Goal: Check status: Check status

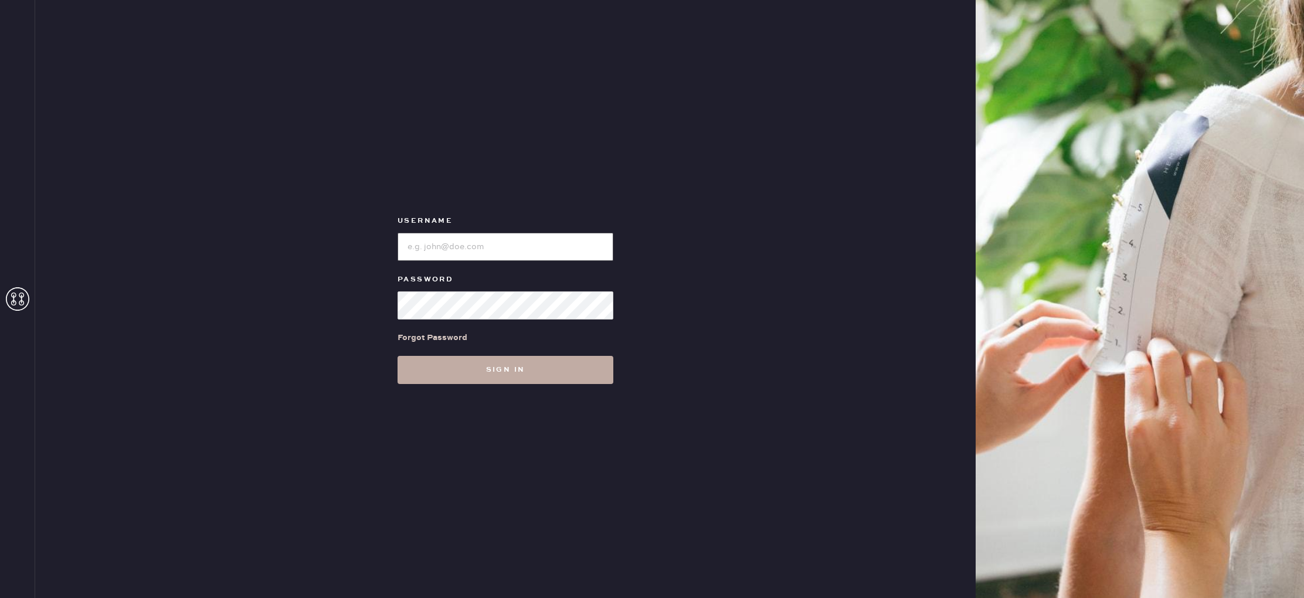
type input "reformationbeverlyhills"
click at [518, 372] on button "Sign in" at bounding box center [506, 370] width 216 height 28
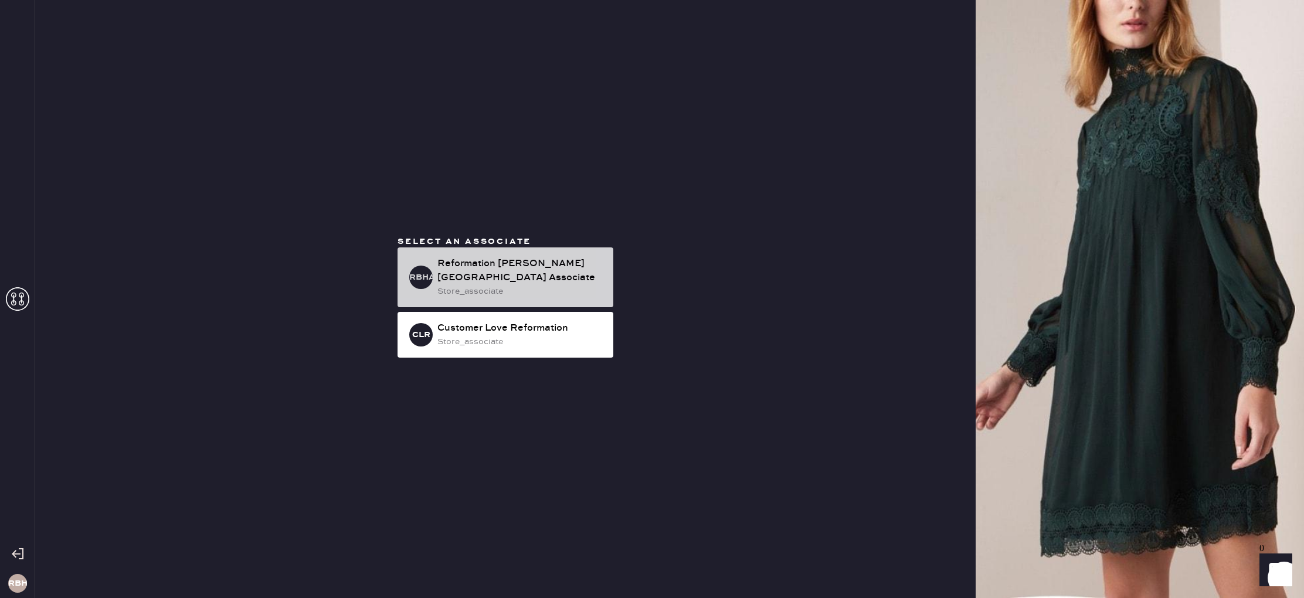
click at [491, 285] on div "store_associate" at bounding box center [520, 291] width 167 height 13
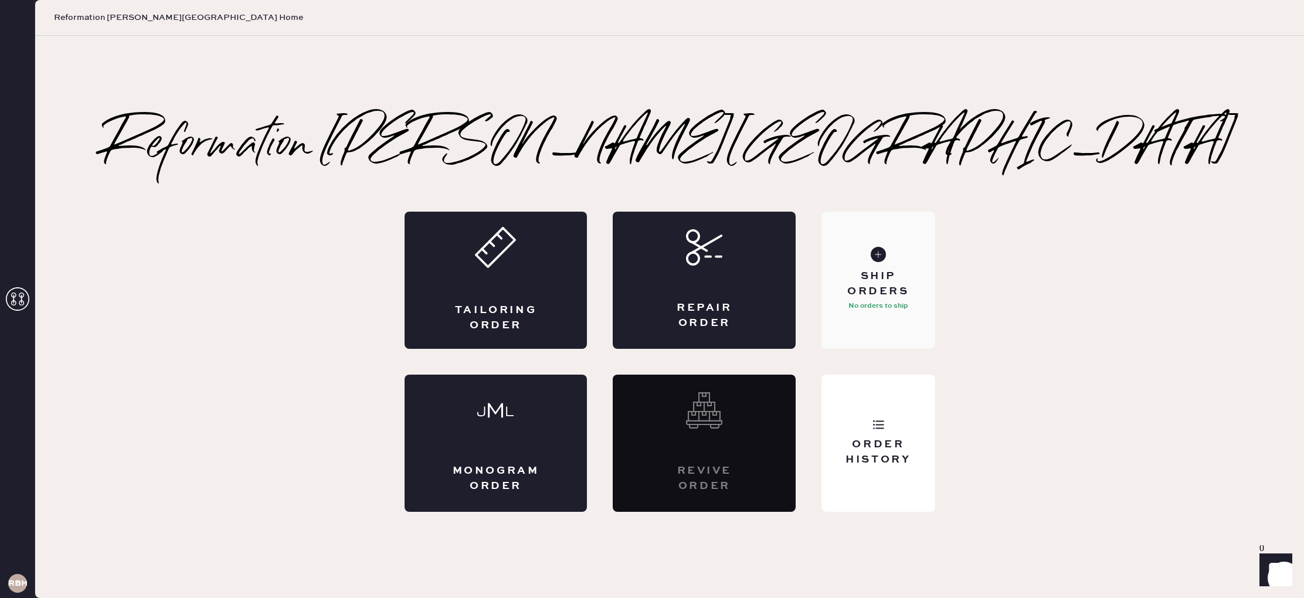
click at [870, 286] on div "Ship Orders" at bounding box center [878, 283] width 94 height 29
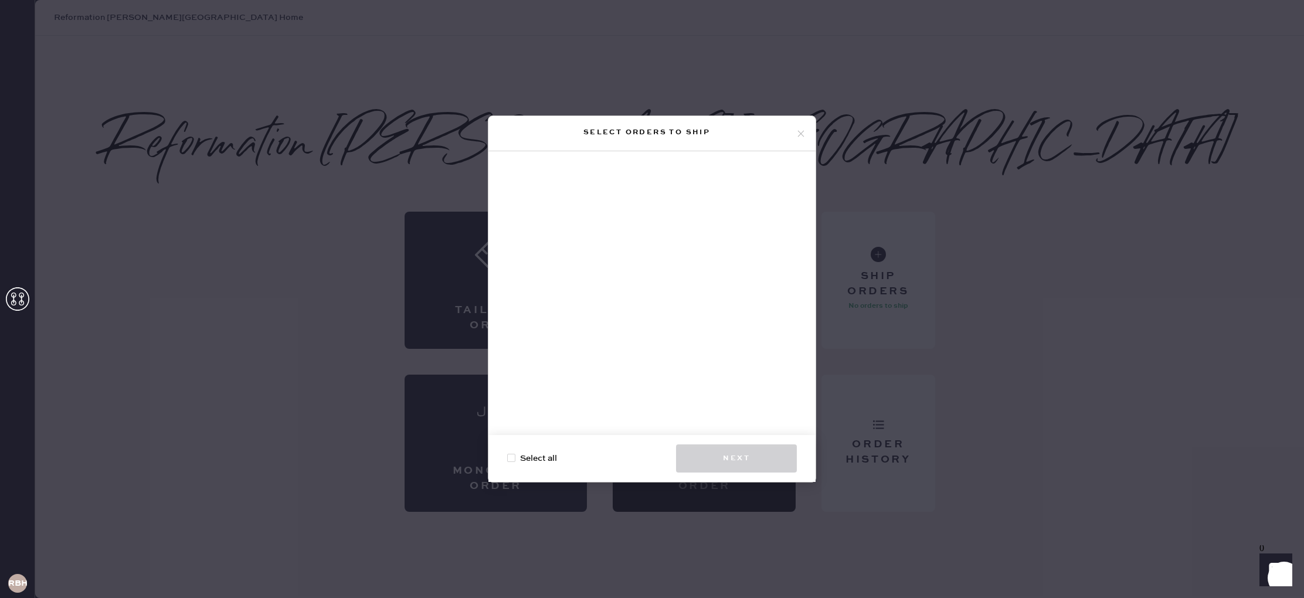
click at [406, 174] on div "Select orders to ship Select all Next" at bounding box center [652, 299] width 1304 height 598
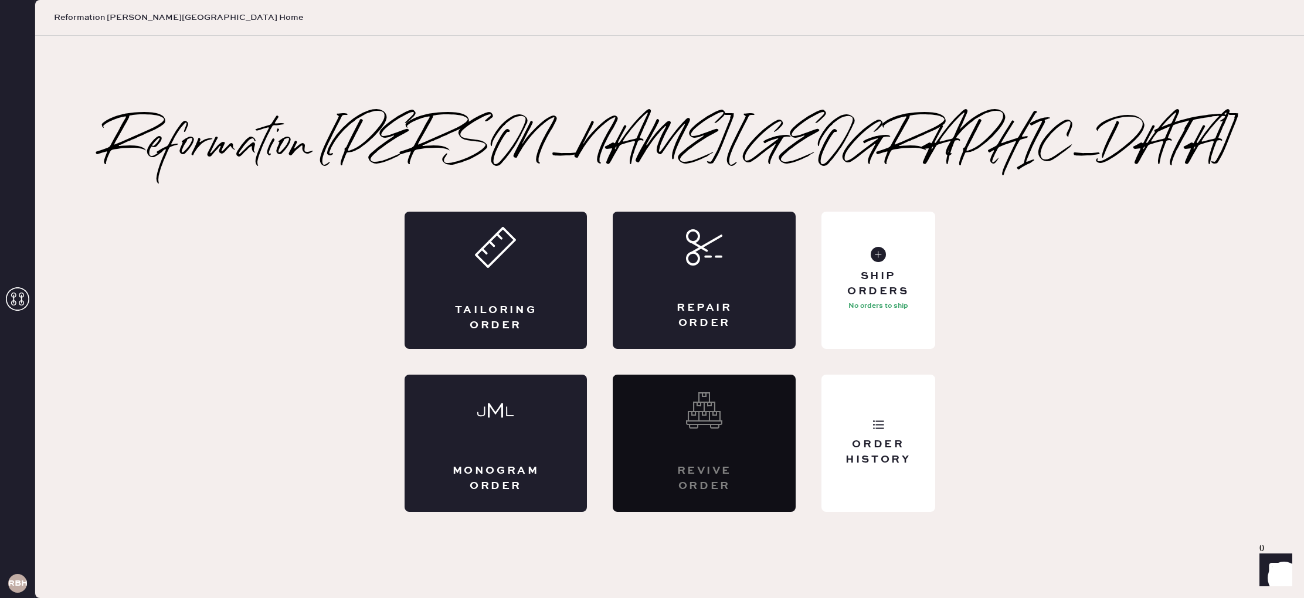
click at [21, 304] on use at bounding box center [17, 298] width 23 height 23
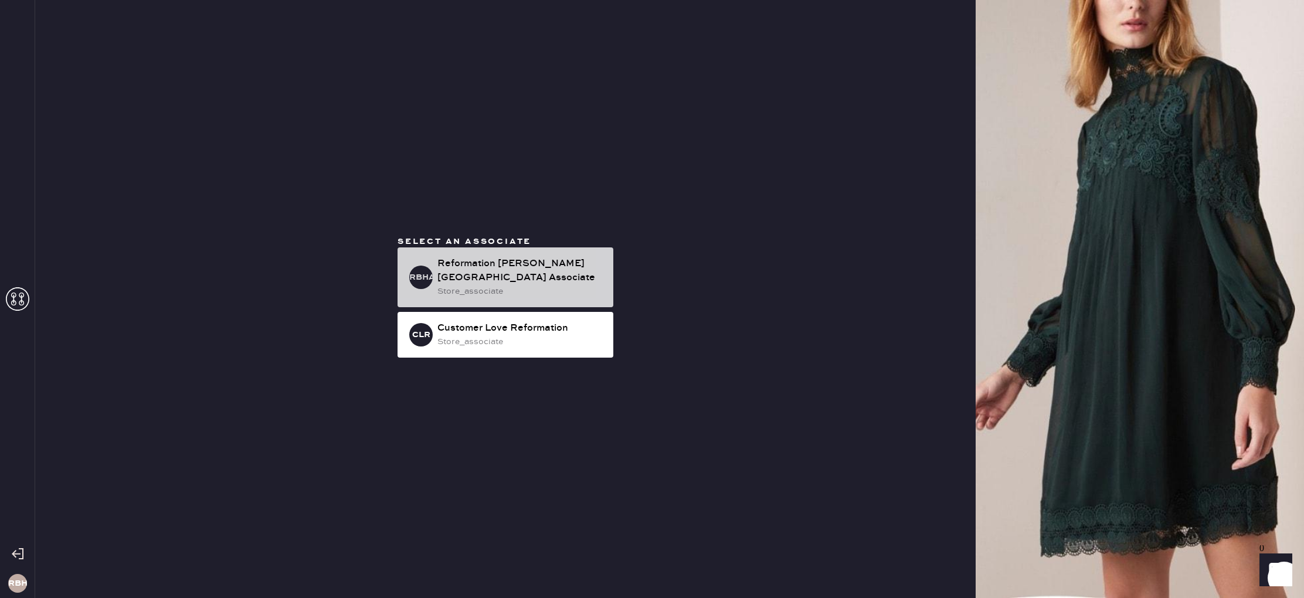
click at [465, 285] on div "store_associate" at bounding box center [520, 291] width 167 height 13
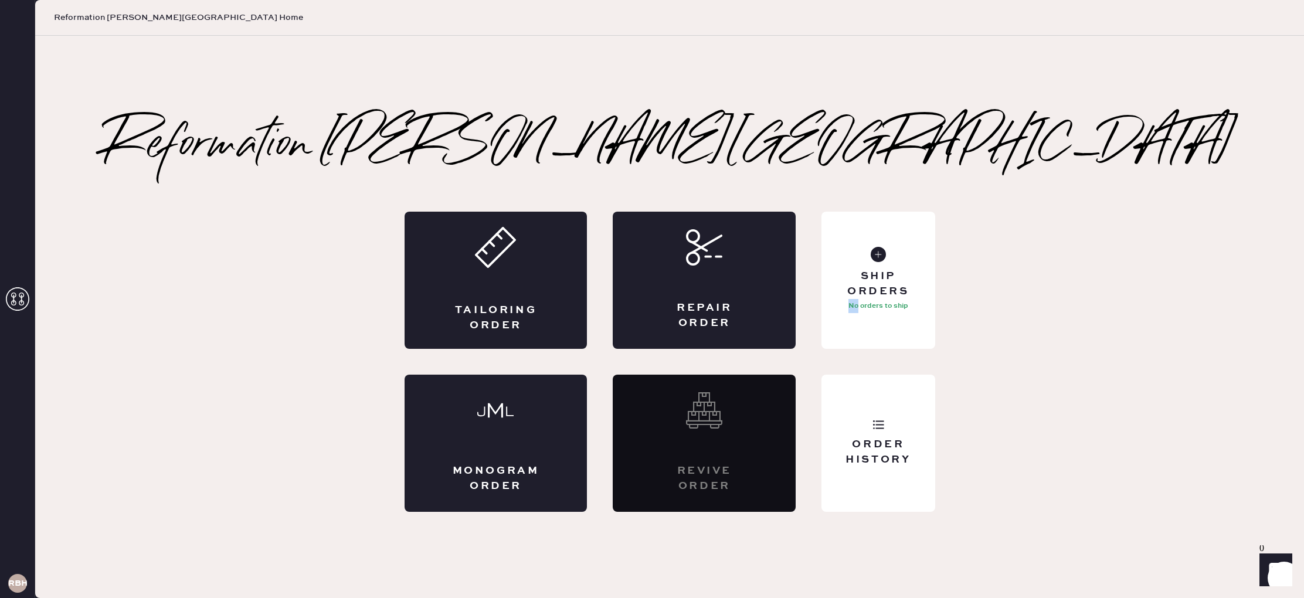
drag, startPoint x: 859, startPoint y: 305, endPoint x: 1063, endPoint y: 323, distance: 204.9
click at [1063, 323] on div "Reformation [PERSON_NAME] Hills Tailoring Order Repair Order Monogram Order Rev…" at bounding box center [669, 317] width 1269 height 389
drag, startPoint x: 1063, startPoint y: 323, endPoint x: 1034, endPoint y: 373, distance: 57.8
click at [1064, 324] on div "Reformation [PERSON_NAME] Hills Tailoring Order Repair Order Monogram Order Rev…" at bounding box center [669, 317] width 1269 height 389
click at [876, 439] on div "Order History" at bounding box center [878, 451] width 94 height 29
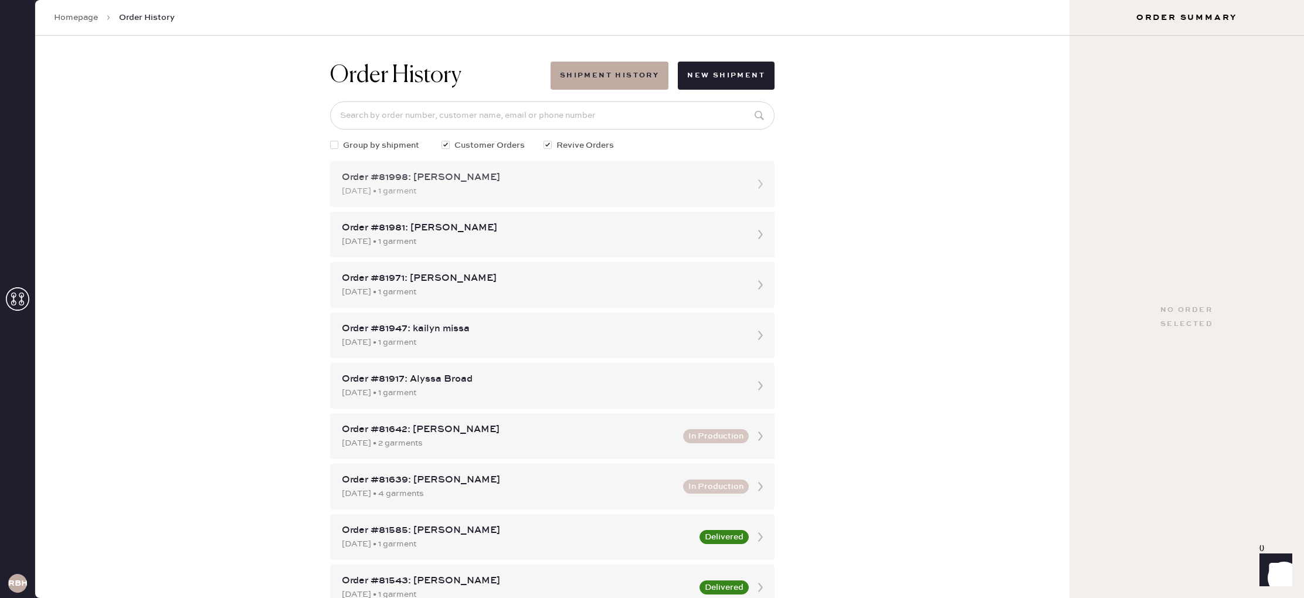
click at [544, 179] on div "Order #81998: [PERSON_NAME]" at bounding box center [542, 178] width 400 height 14
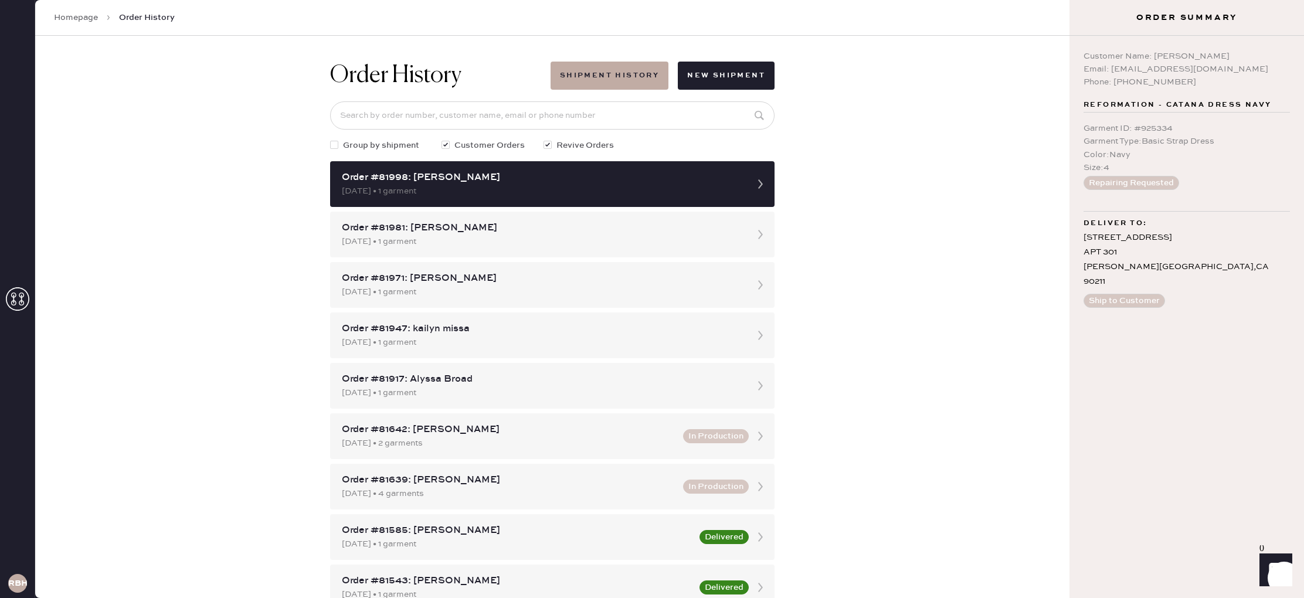
scroll to position [2, 0]
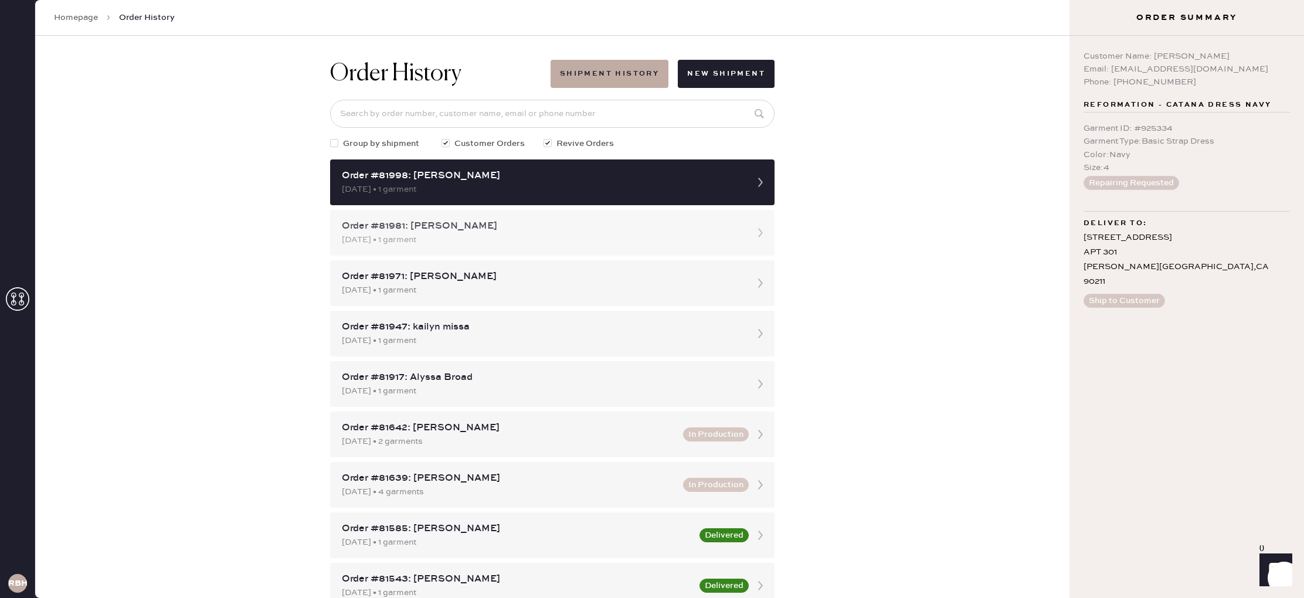
click at [614, 239] on div "[DATE] • 1 garment" at bounding box center [542, 239] width 400 height 13
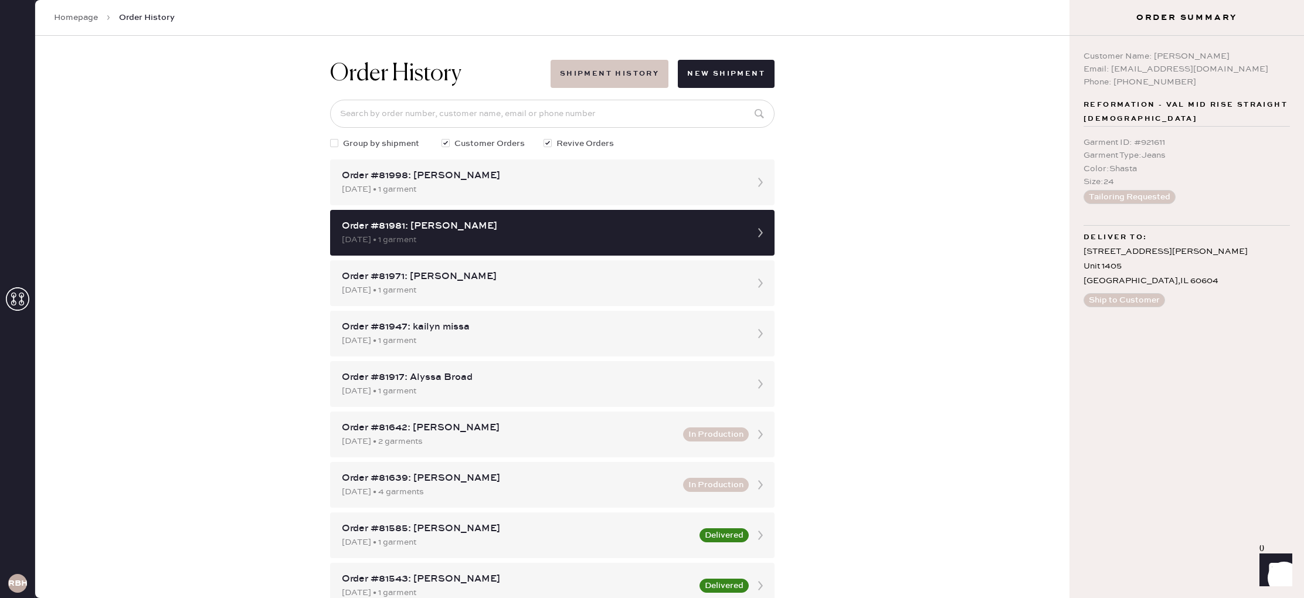
click at [633, 75] on button "Shipment History" at bounding box center [610, 74] width 118 height 28
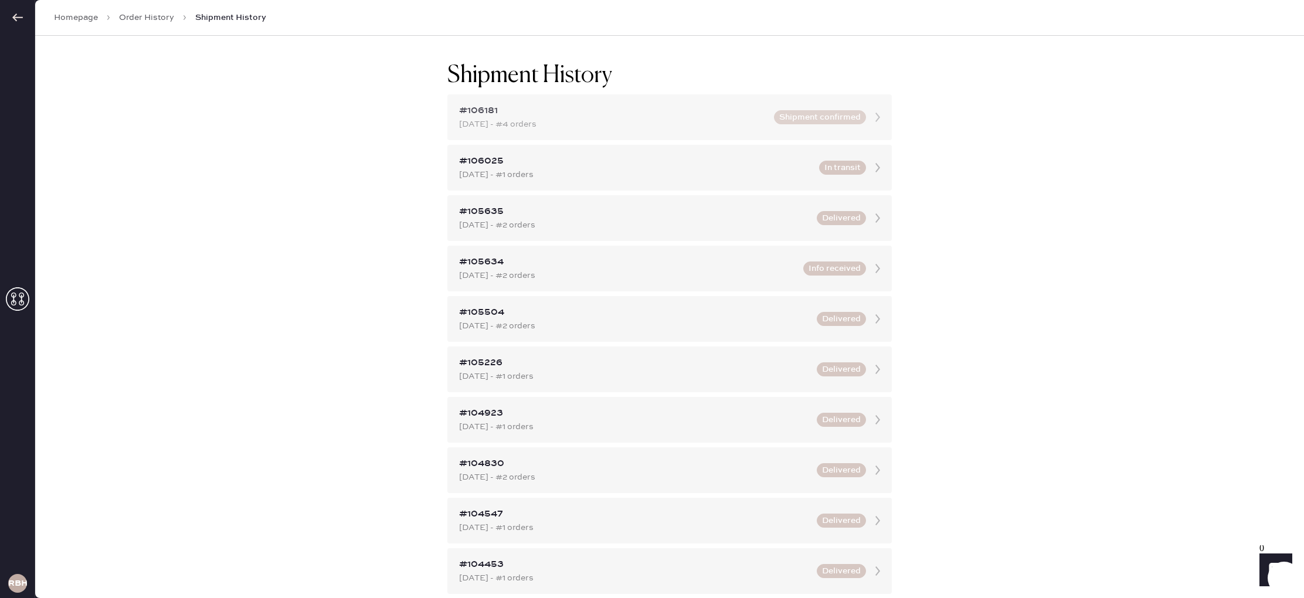
click at [816, 117] on button "Shipment confirmed" at bounding box center [820, 117] width 92 height 14
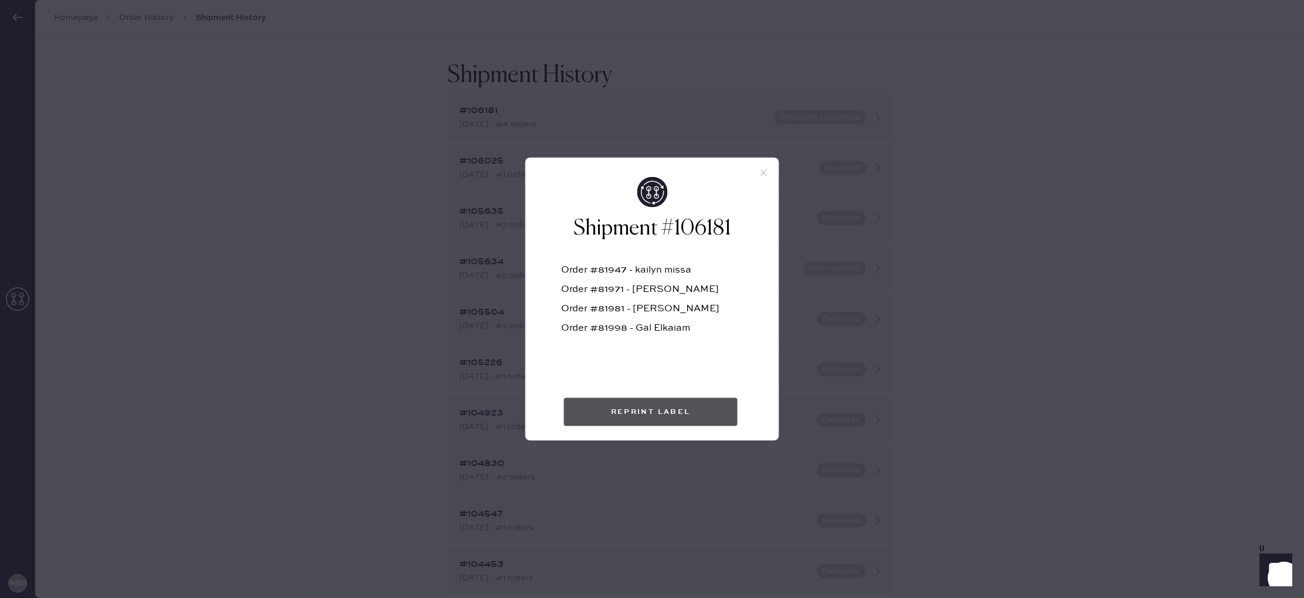
click at [679, 409] on button "Reprint Label" at bounding box center [651, 412] width 174 height 28
click at [763, 169] on icon at bounding box center [764, 173] width 11 height 11
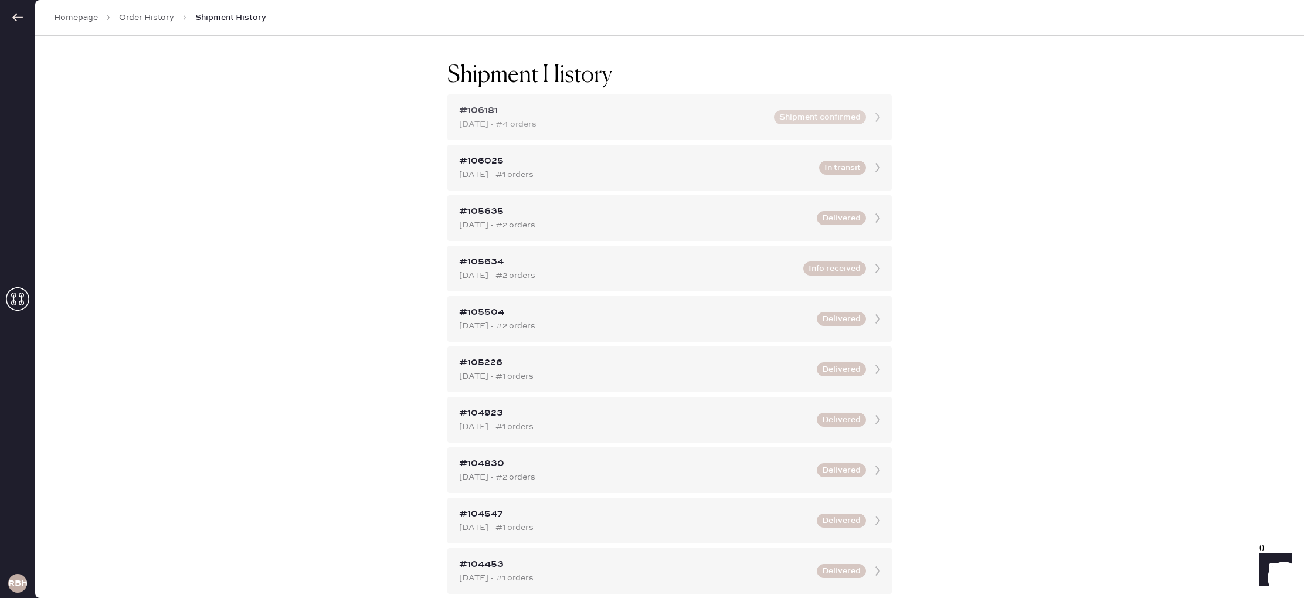
click at [822, 125] on div "#106181 [DATE] - #4 orders Shipment confirmed" at bounding box center [669, 117] width 444 height 46
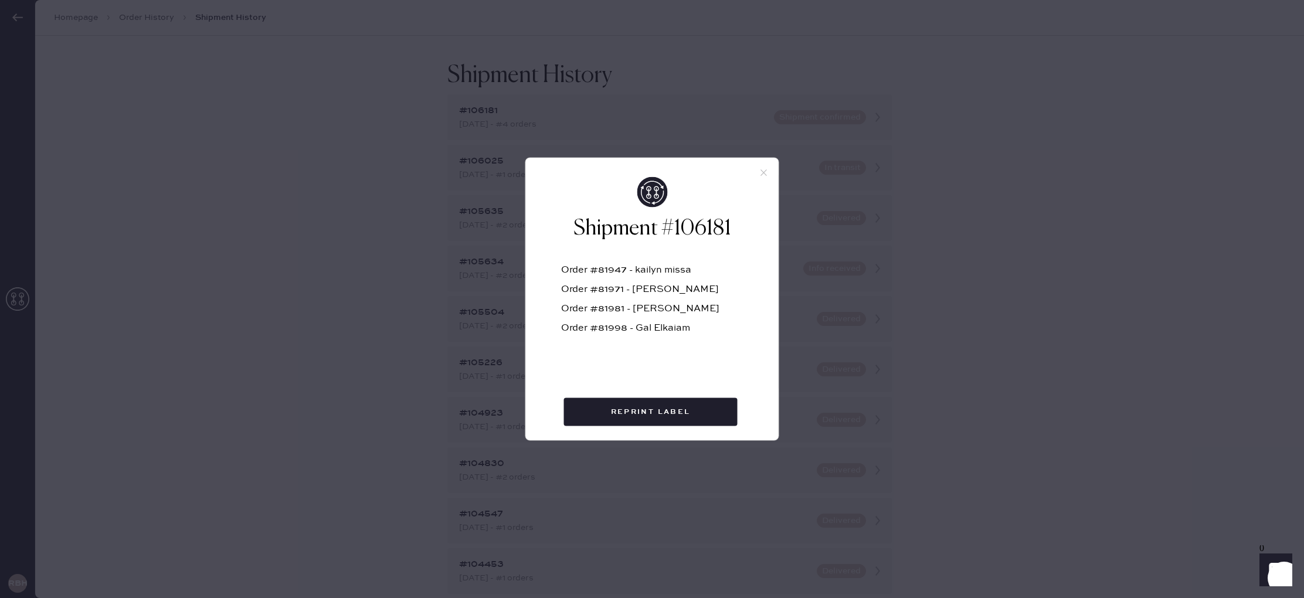
click at [759, 174] on icon at bounding box center [764, 173] width 11 height 11
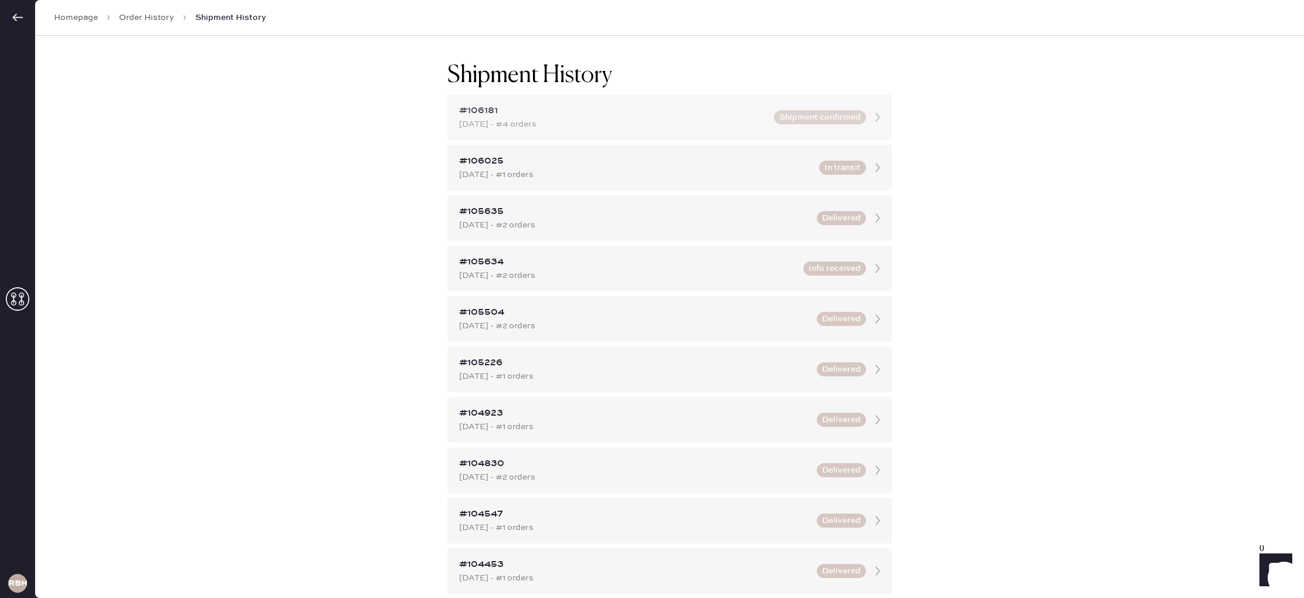
click at [886, 120] on icon at bounding box center [877, 117] width 23 height 23
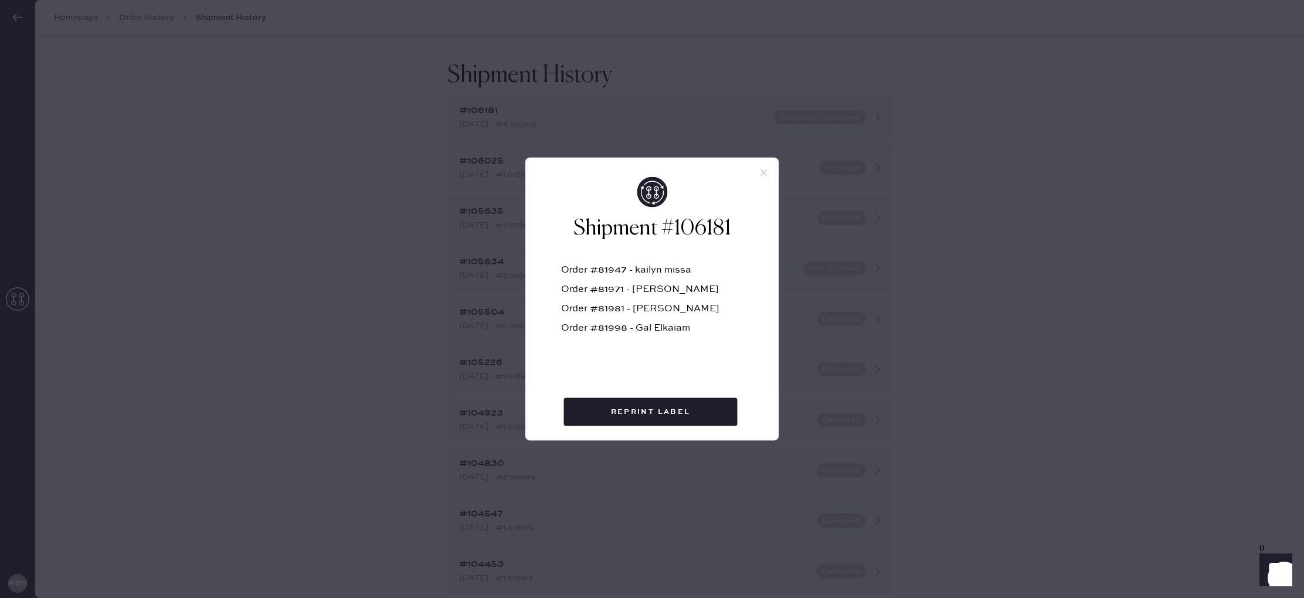
click at [761, 177] on div "Shipment #106181 Order #81947 - kailyn missa Order #81971 - [PERSON_NAME] Order…" at bounding box center [652, 295] width 253 height 236
click at [766, 174] on icon at bounding box center [764, 173] width 11 height 11
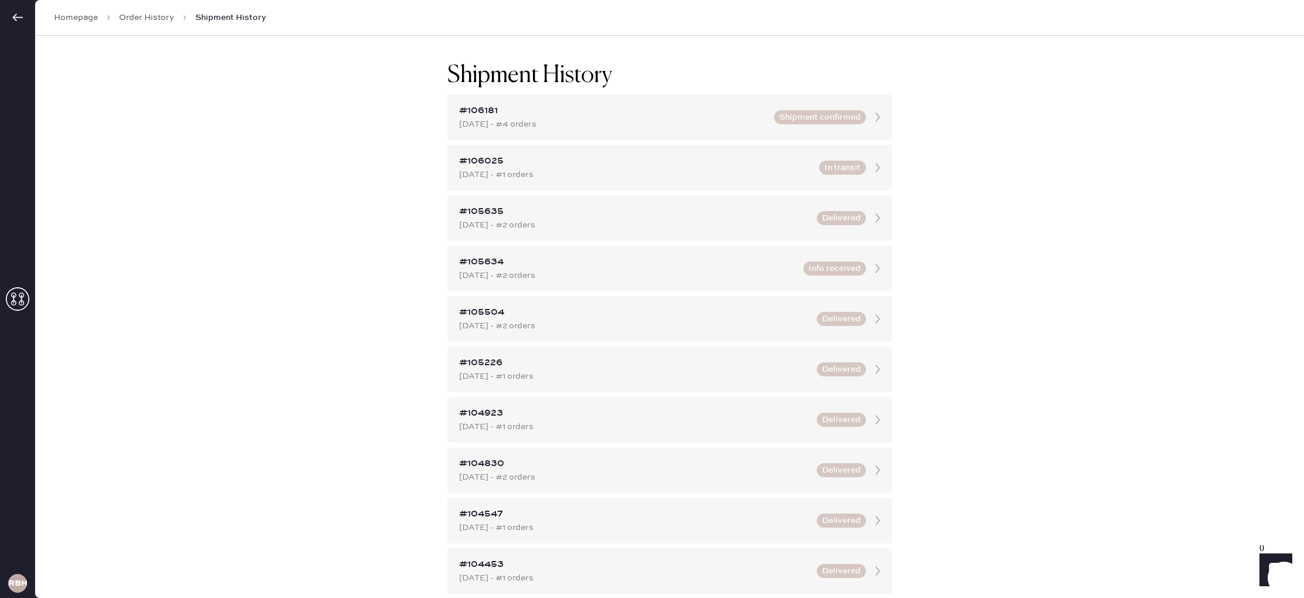
click at [144, 17] on link "Order History" at bounding box center [146, 18] width 55 height 12
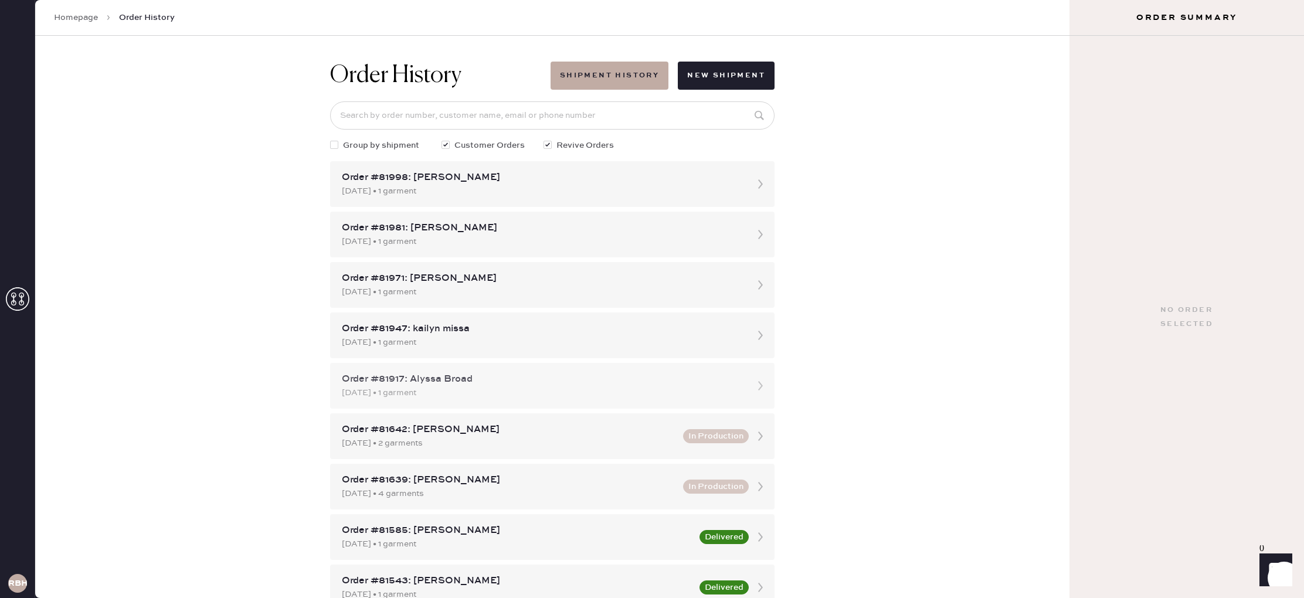
click at [741, 380] on div "Order #81917: Alyssa Broad" at bounding box center [542, 379] width 400 height 14
